Goal: Transaction & Acquisition: Purchase product/service

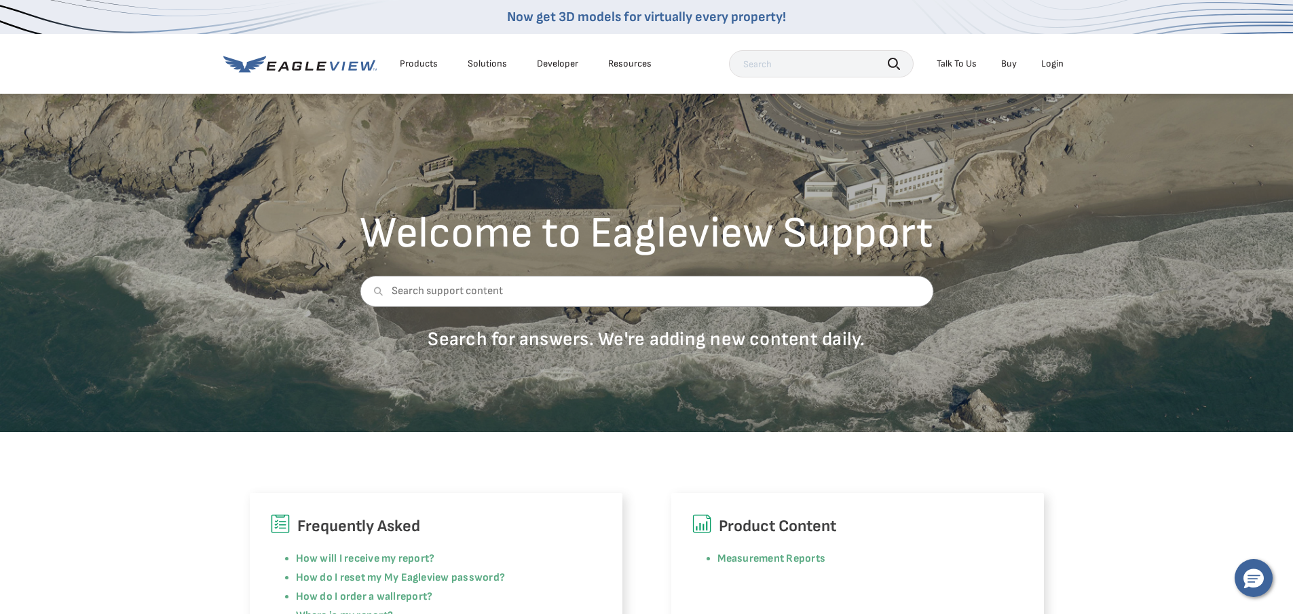
click at [1064, 64] on li "Login" at bounding box center [1052, 64] width 36 height 20
click at [1060, 63] on div "Login" at bounding box center [1052, 64] width 22 height 12
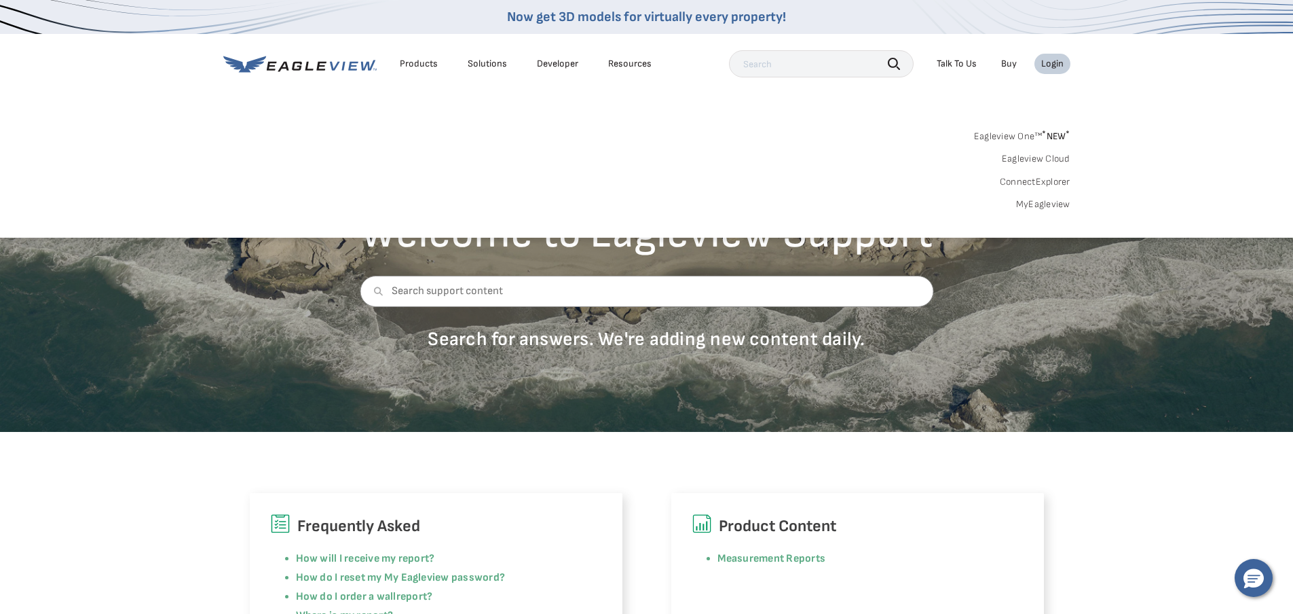
click at [1066, 200] on link "MyEagleview" at bounding box center [1043, 204] width 54 height 12
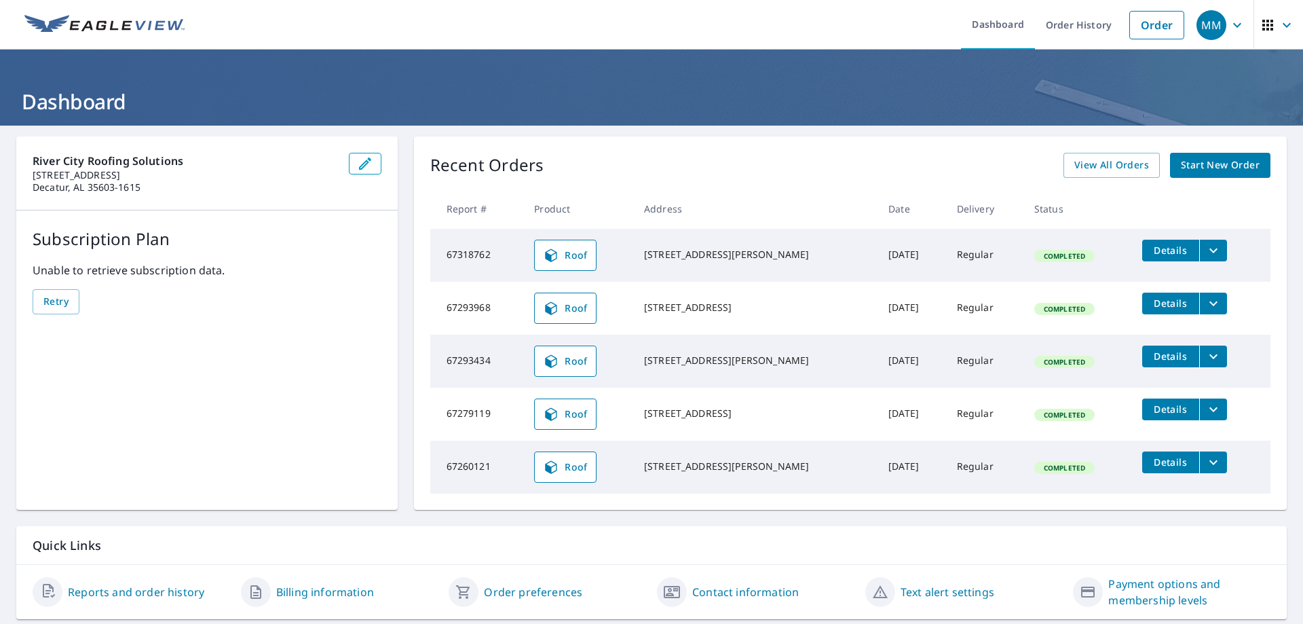
click at [1220, 162] on span "Start New Order" at bounding box center [1220, 165] width 79 height 17
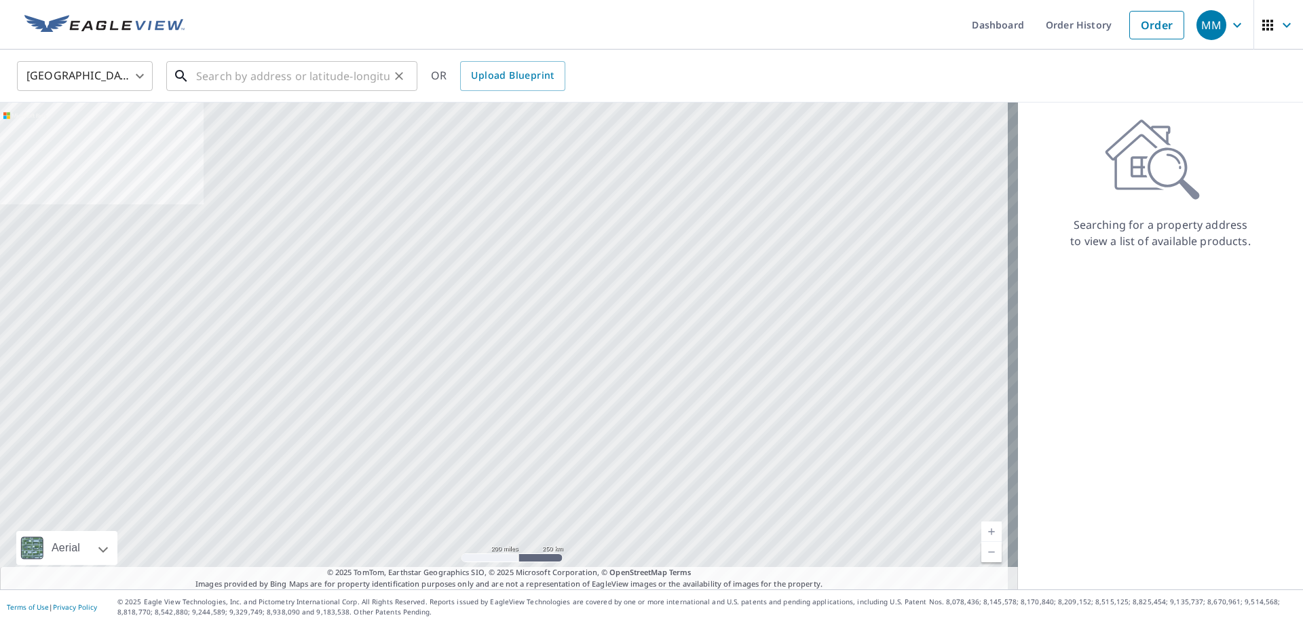
click at [238, 72] on input "text" at bounding box center [292, 76] width 193 height 38
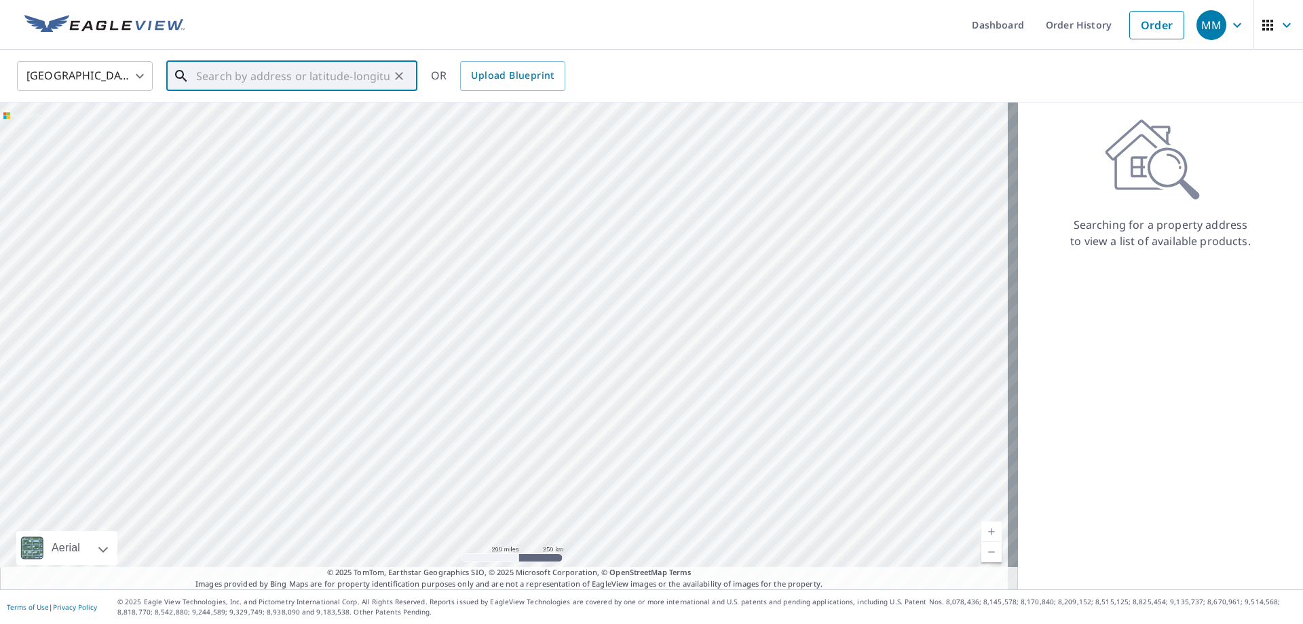
paste input "206 Clear Creek Drive Southwest"
click at [299, 122] on span "206 Clear Creek Dr" at bounding box center [299, 115] width 213 height 16
type input "206 Clear Creek Dr Texarkana, TX 75503"
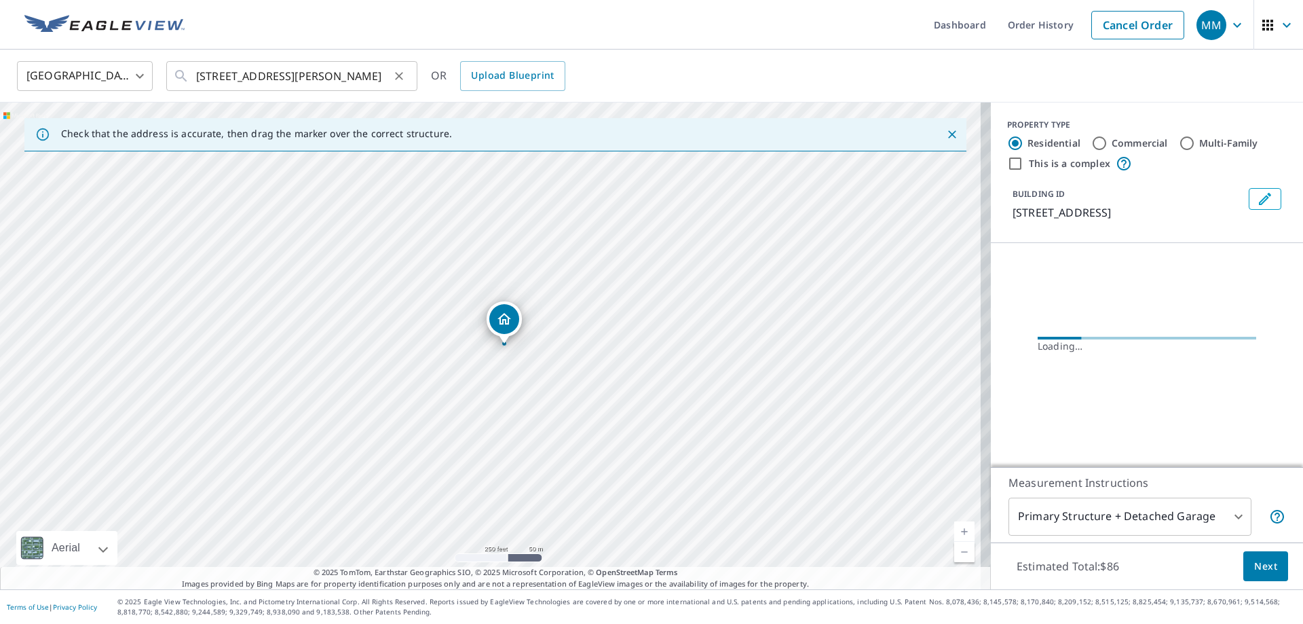
click at [396, 75] on icon "Clear" at bounding box center [399, 76] width 14 height 14
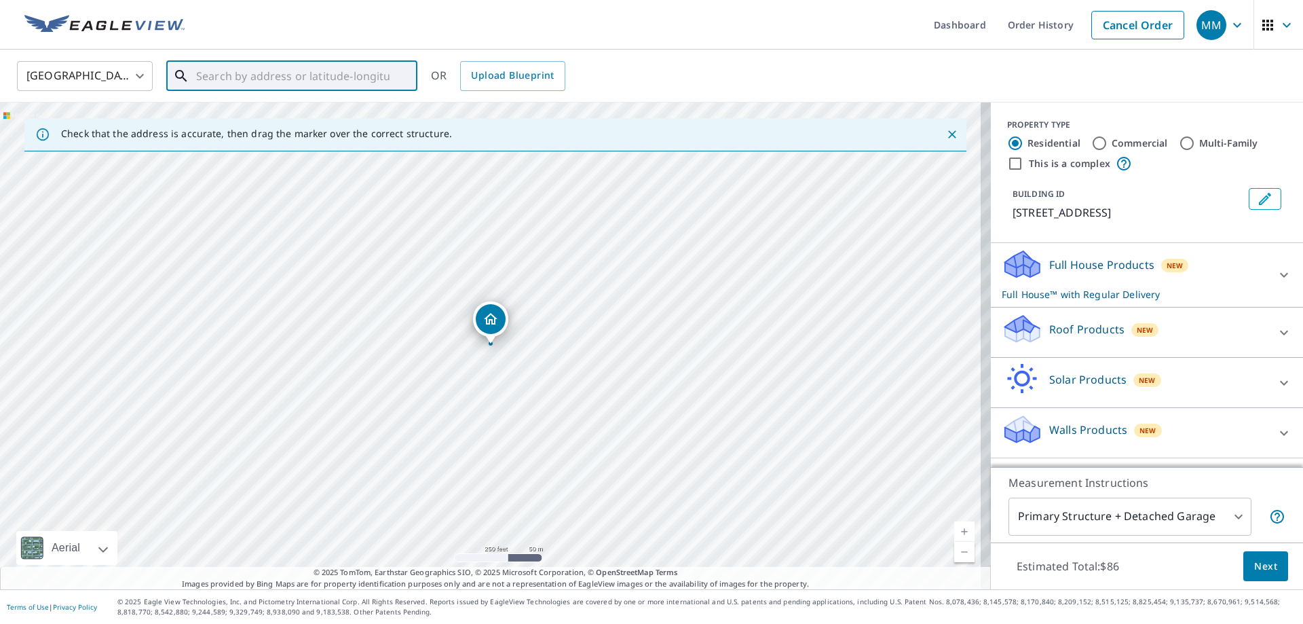
paste input "206 Clear Creek Drive Southwest"
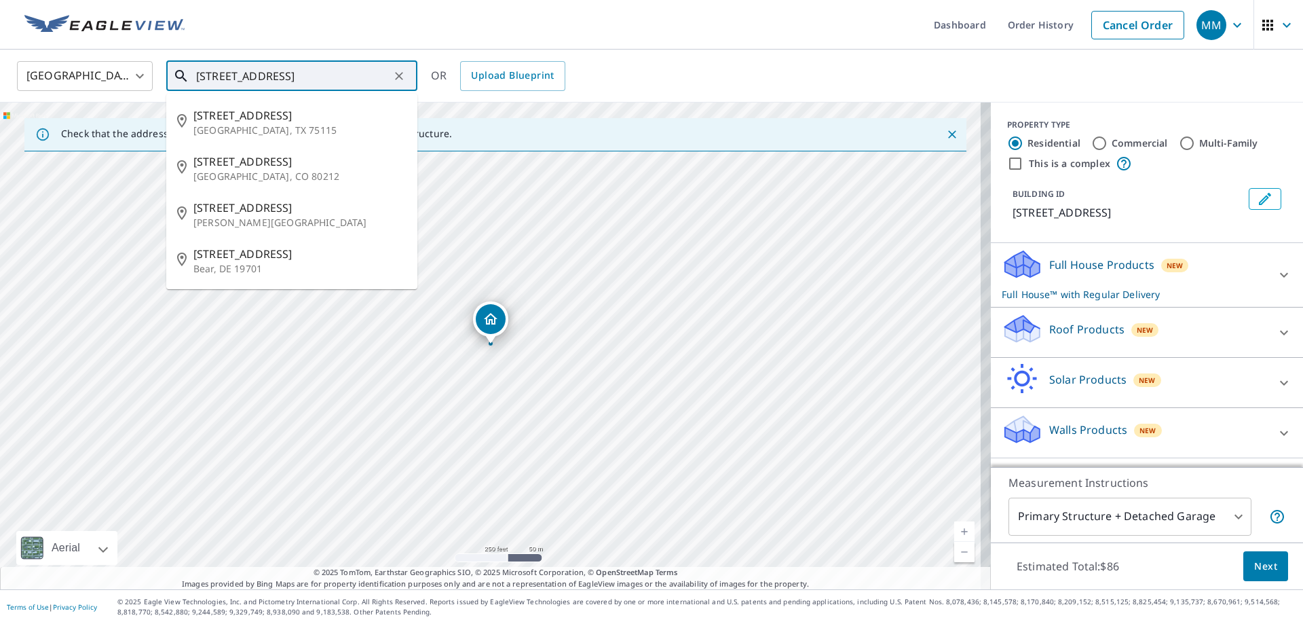
drag, startPoint x: 334, startPoint y: 76, endPoint x: 260, endPoint y: 82, distance: 74.2
click at [260, 82] on input "206 Clear Creek Drive De" at bounding box center [292, 76] width 193 height 38
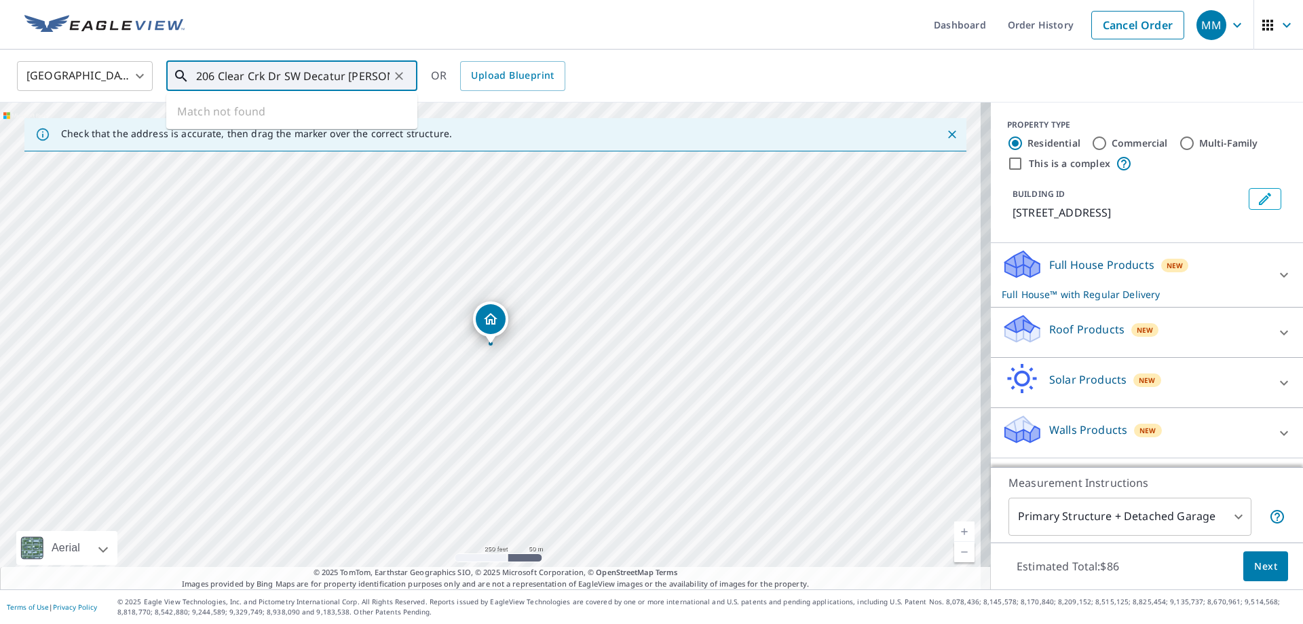
type input "206 Clear Crk Dr SW Decatur Al"
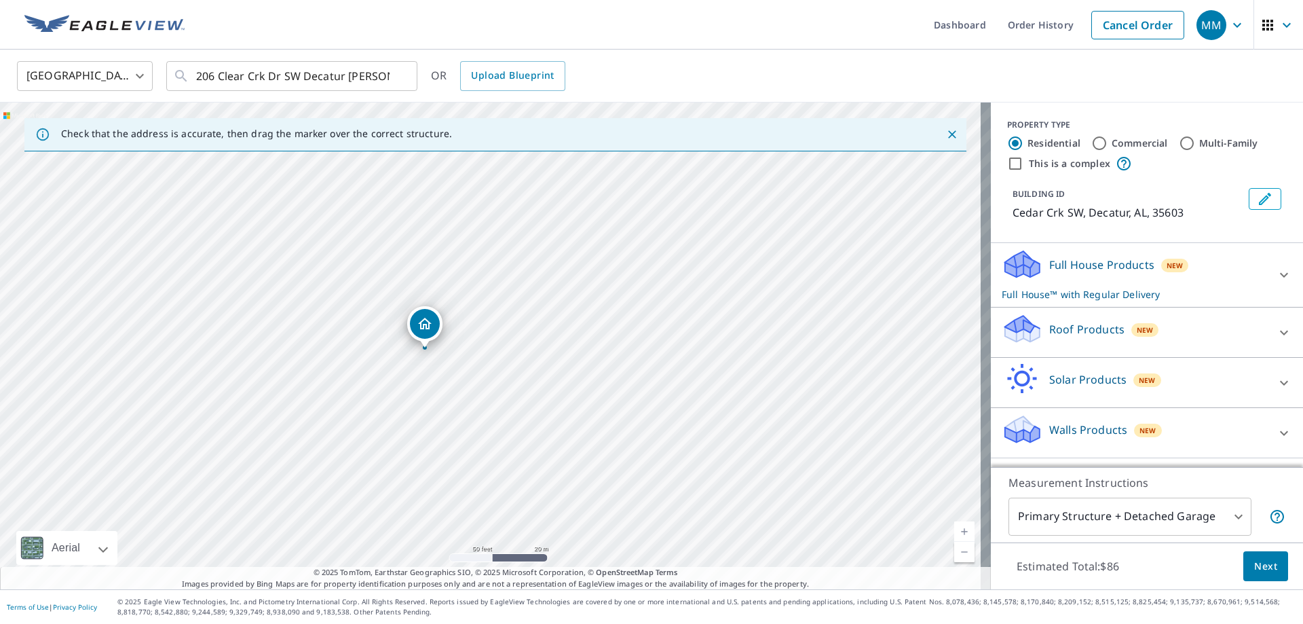
drag, startPoint x: 452, startPoint y: 255, endPoint x: 540, endPoint y: 323, distance: 111.7
click at [540, 323] on div "Cedar Crk SW Decatur, AL 35603" at bounding box center [495, 345] width 991 height 487
